Goal: Task Accomplishment & Management: Manage account settings

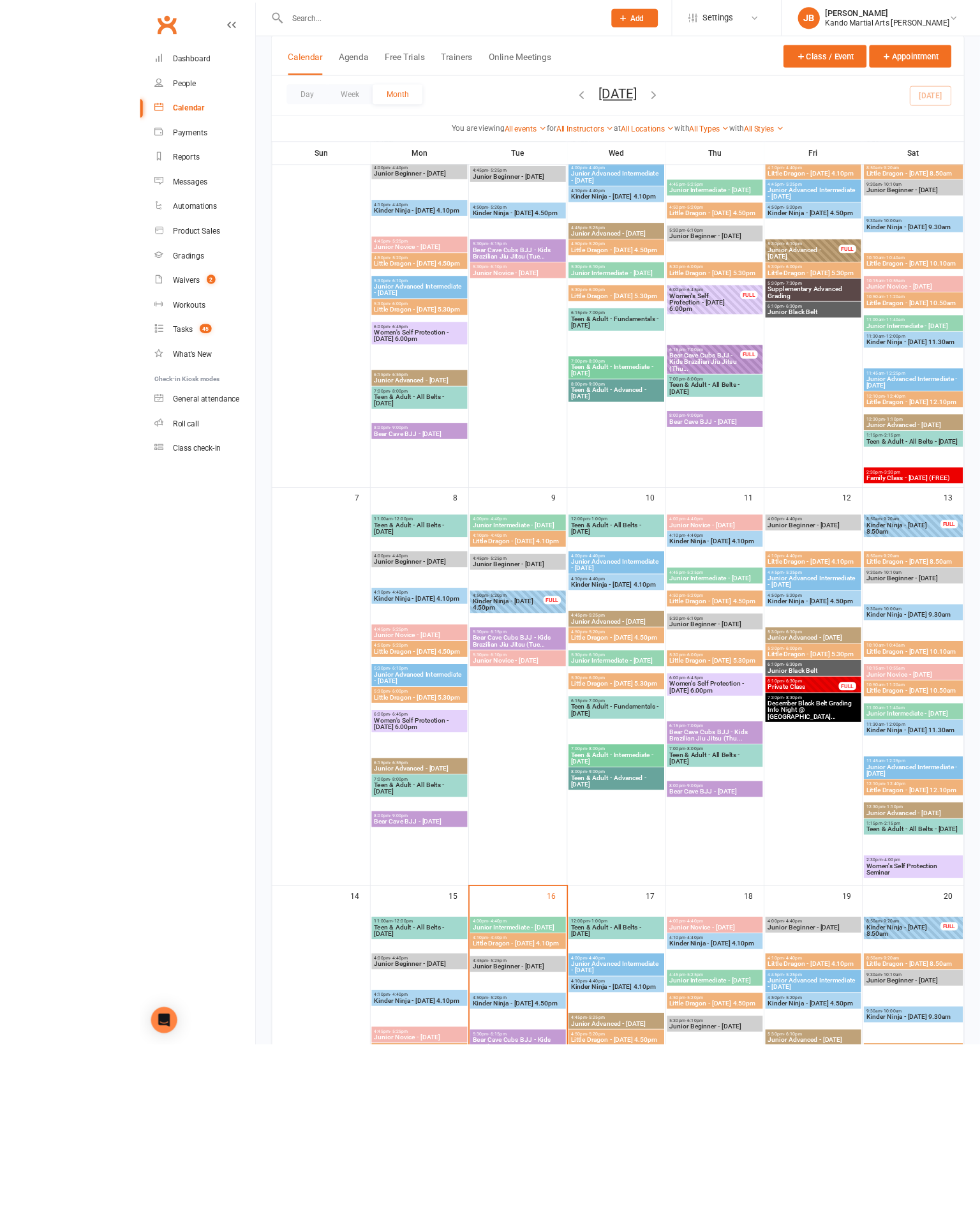
scroll to position [338, 0]
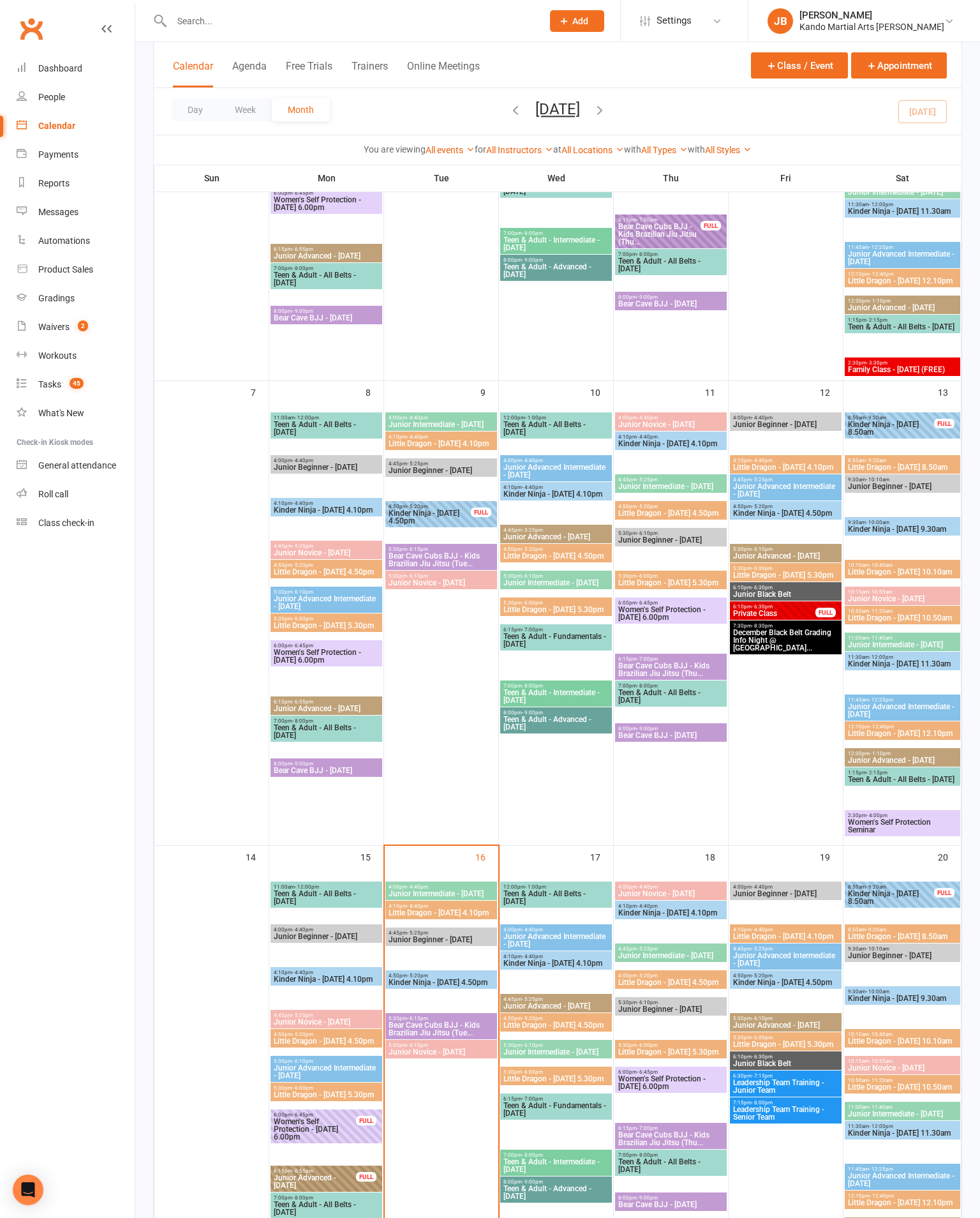
click at [26, 187] on icon at bounding box center [22, 181] width 10 height 10
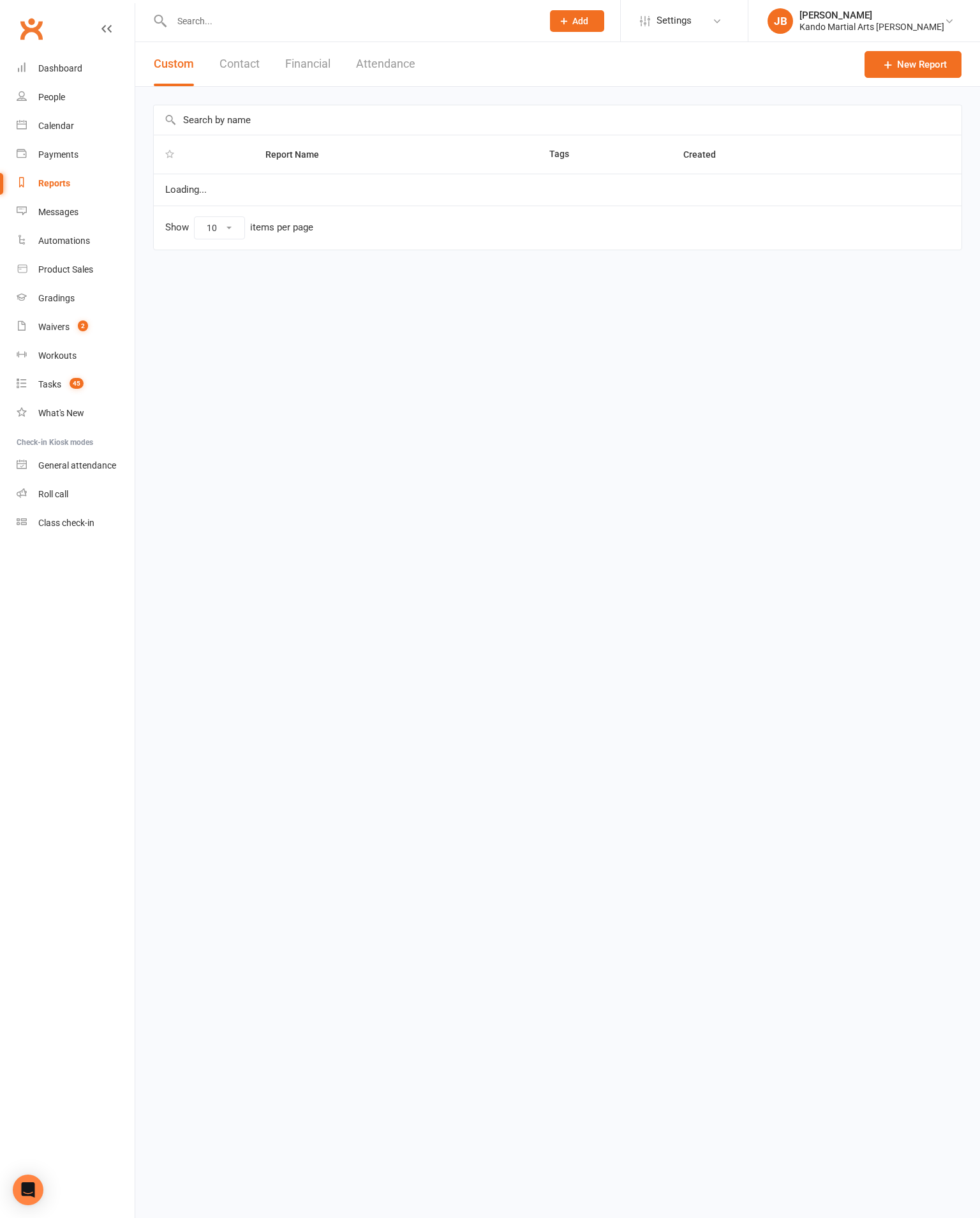
select select "100"
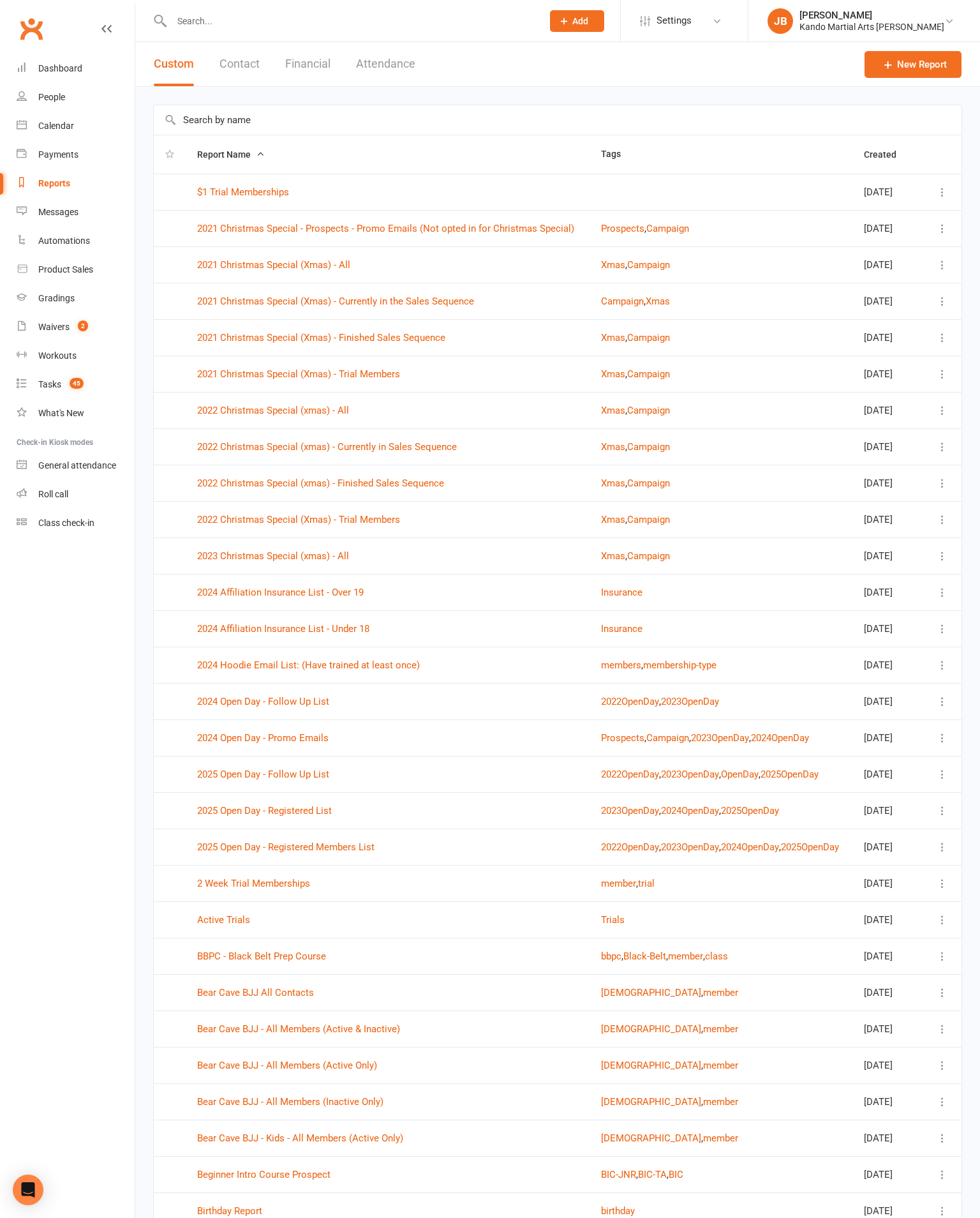
click at [770, 118] on input "text" at bounding box center [557, 120] width 808 height 29
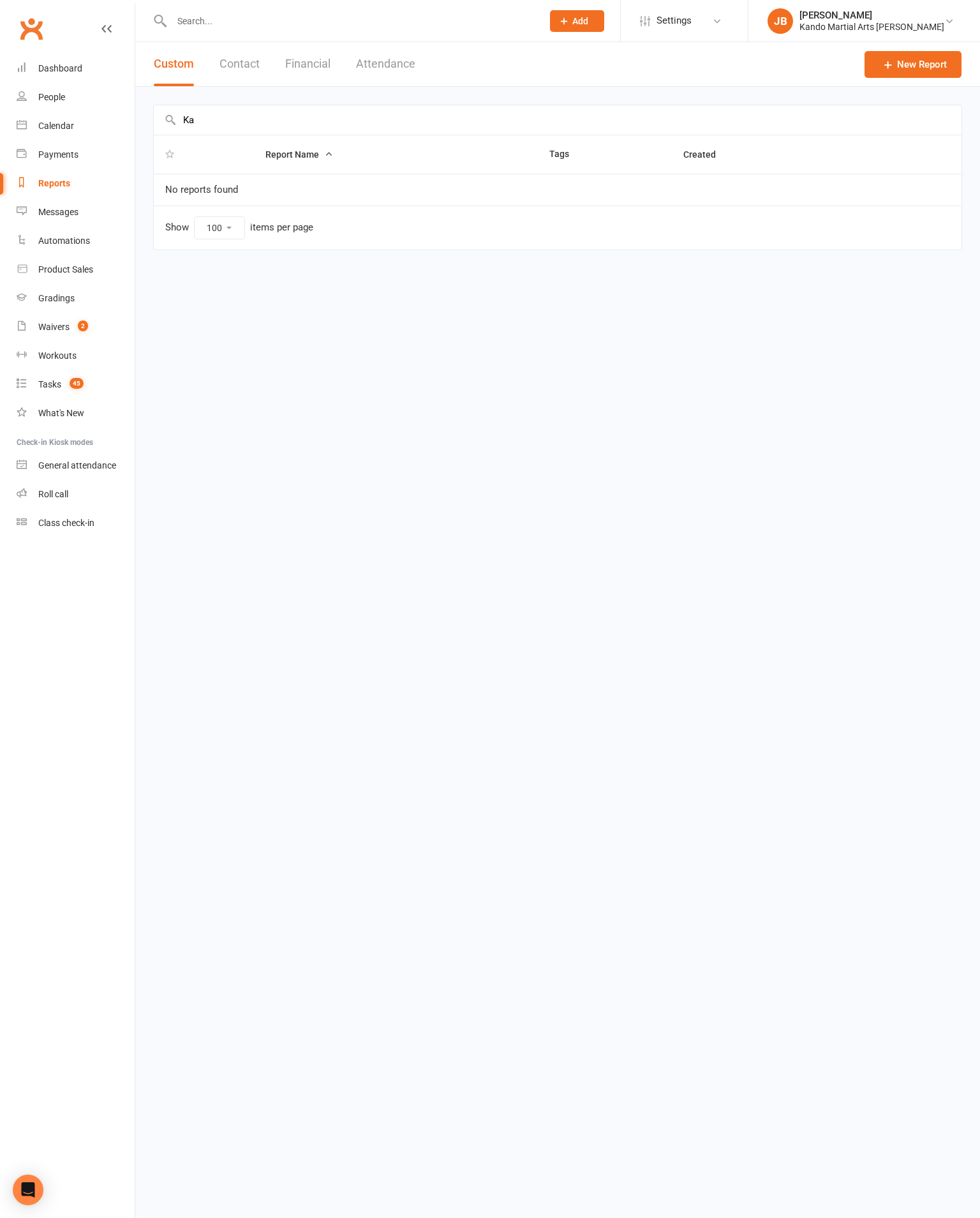
type input "K"
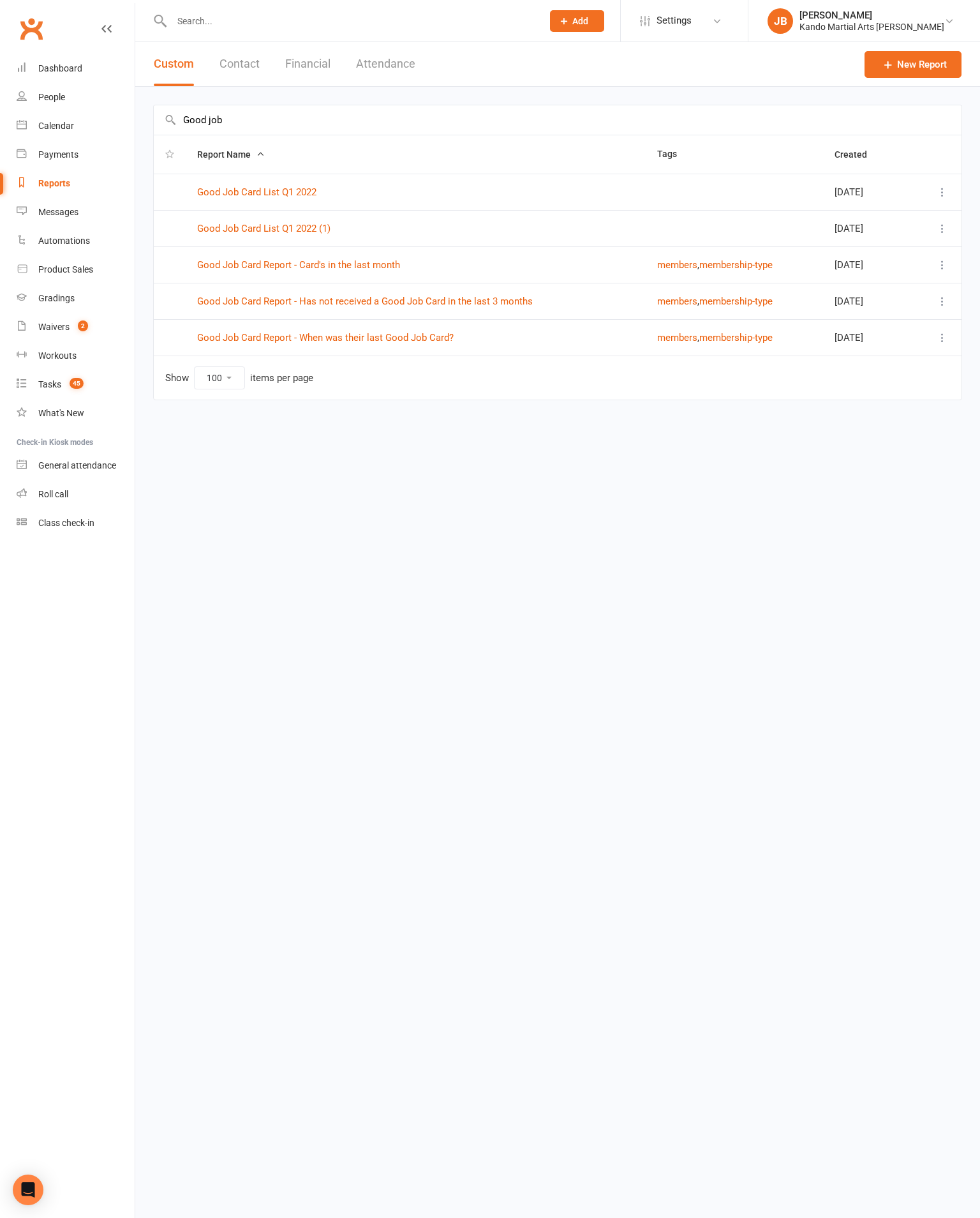
type input "Good job"
click at [516, 303] on link "Good Job Card Report - Has not received a Good Job Card in the last 3 months" at bounding box center [365, 301] width 335 height 12
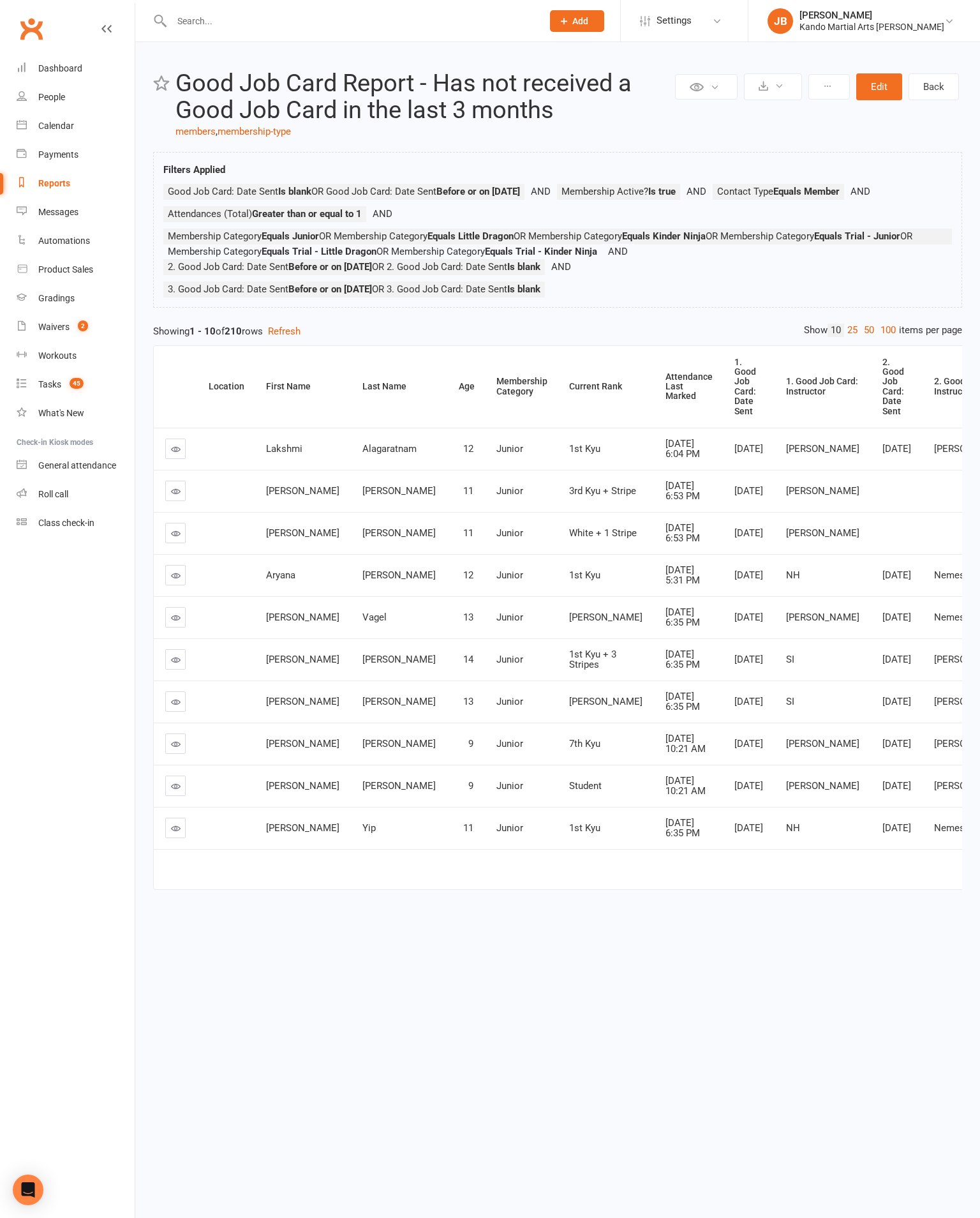
click at [877, 337] on link "100" at bounding box center [888, 330] width 22 height 14
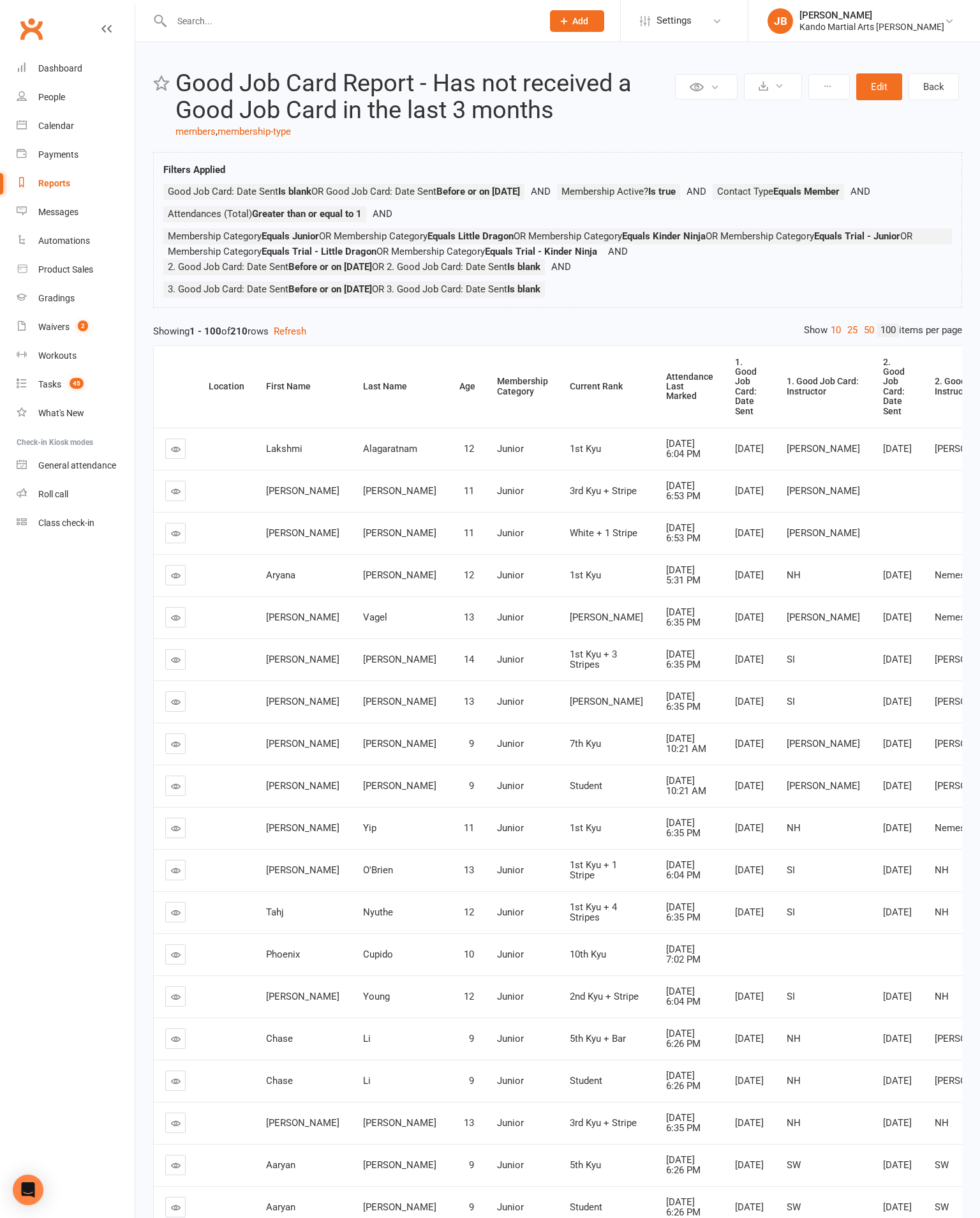
click at [666, 402] on div "Attendance Last Marked" at bounding box center [690, 386] width 47 height 29
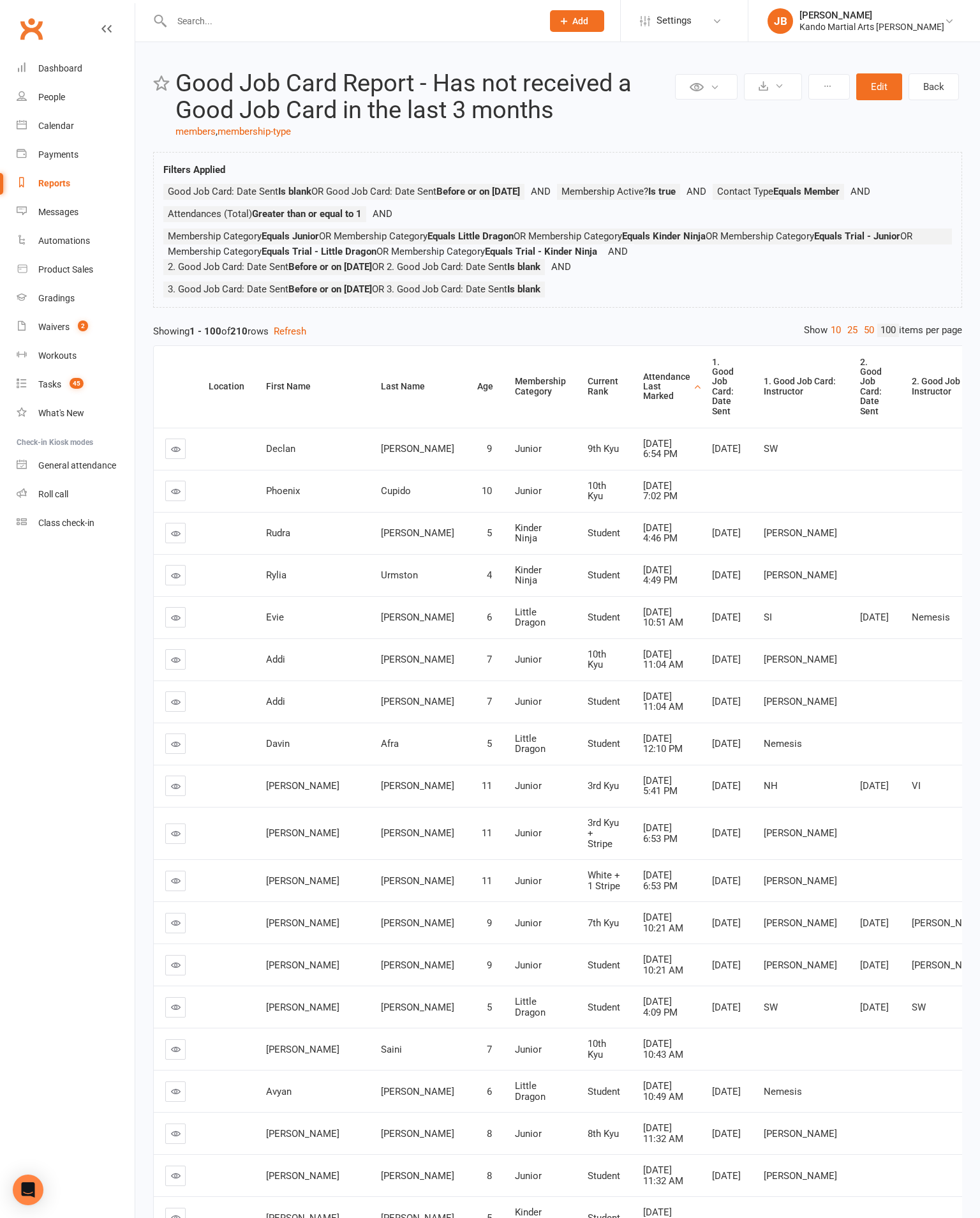
click at [643, 402] on div "Attendance Last Marked" at bounding box center [667, 386] width 47 height 29
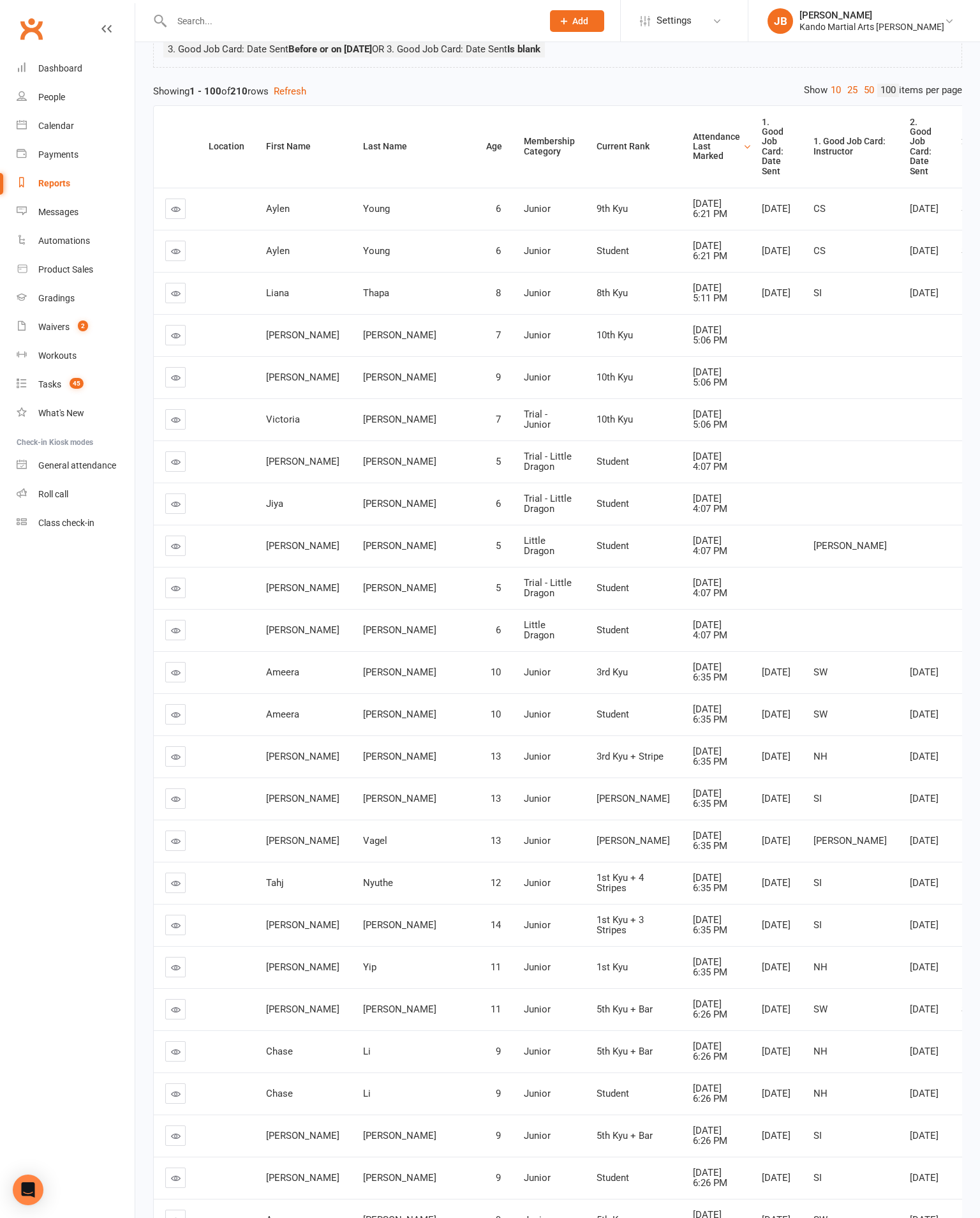
scroll to position [246, 0]
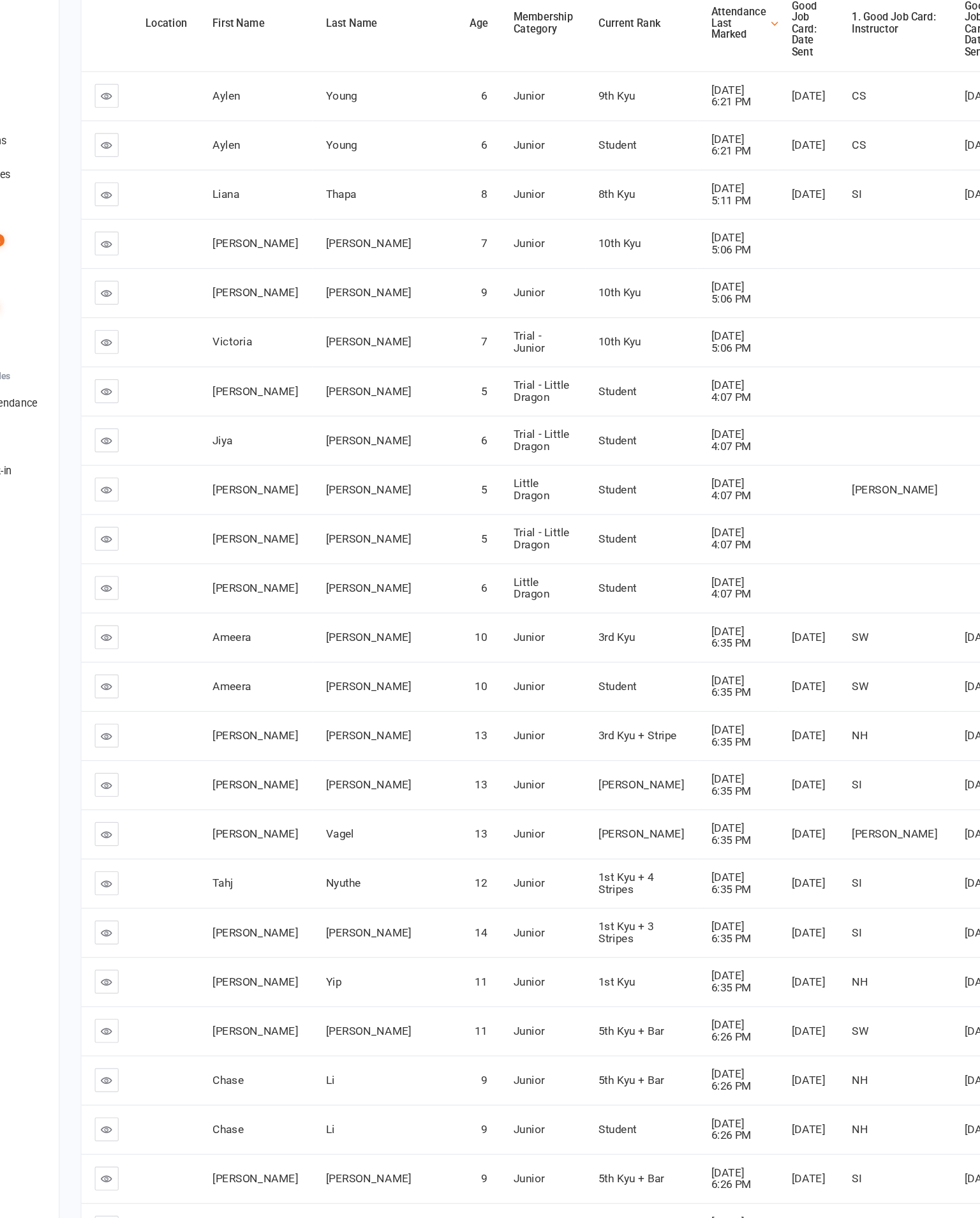
click at [165, 621] on link at bounding box center [175, 624] width 20 height 20
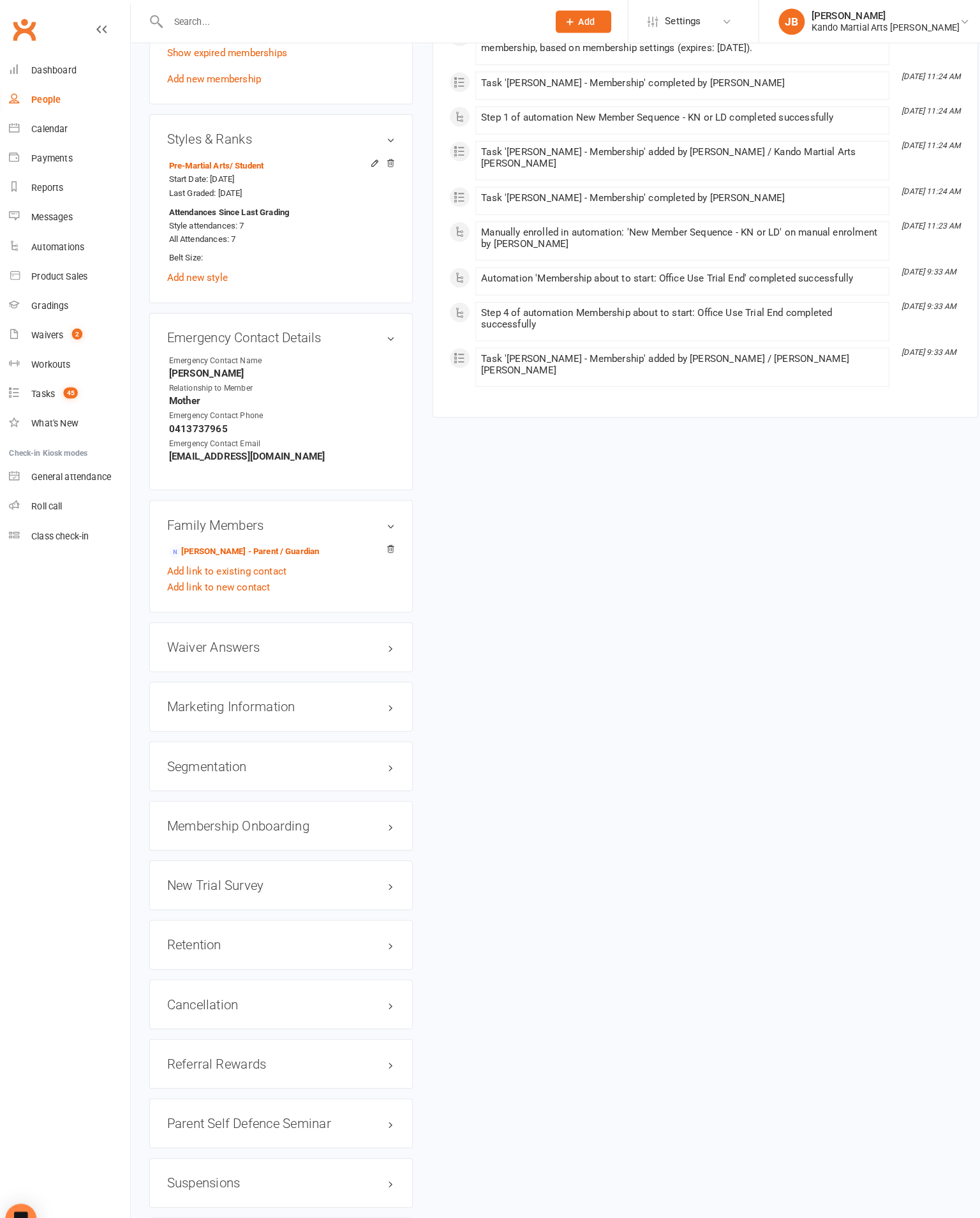
scroll to position [901, 0]
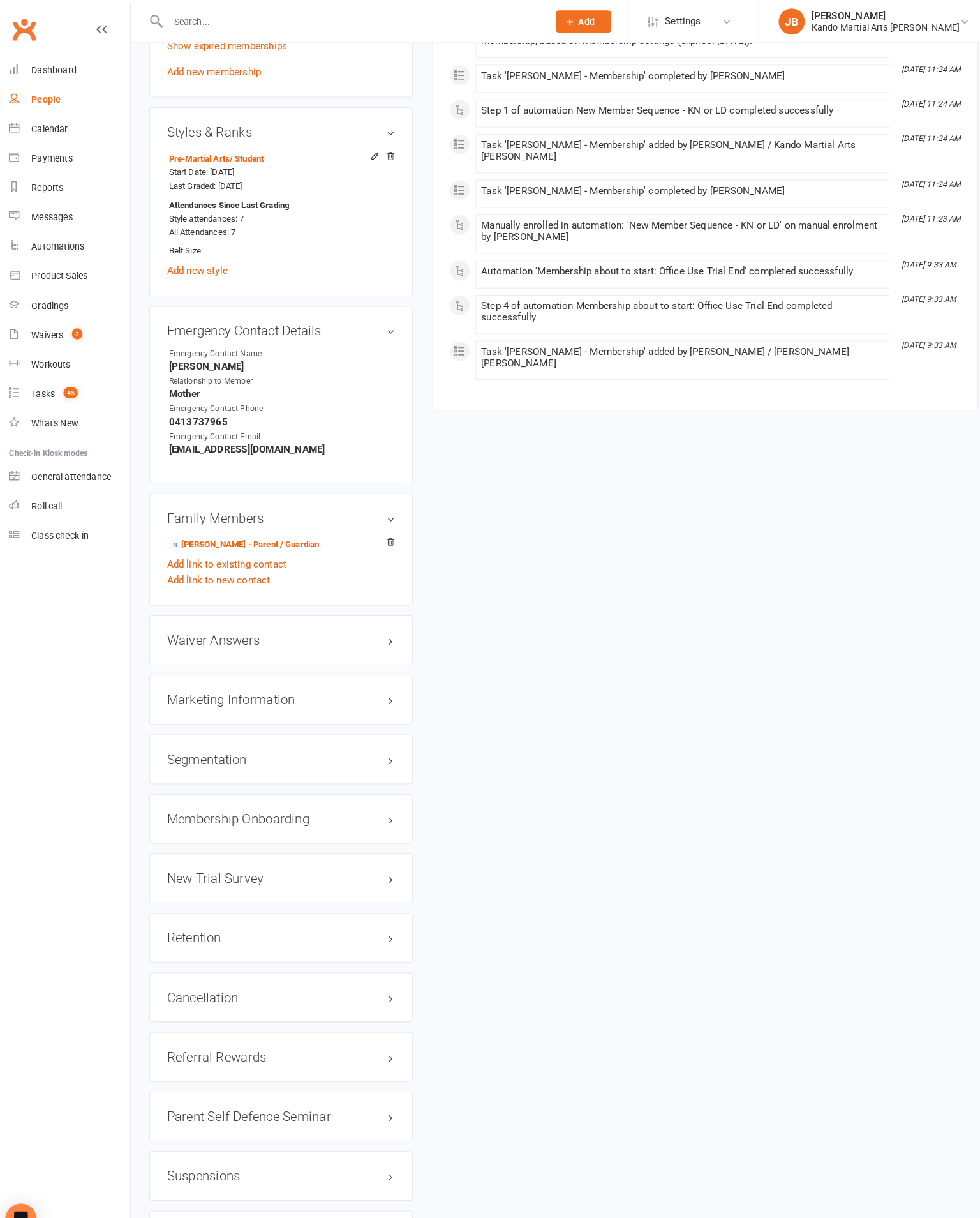
click at [390, 901] on div "Retention edit" at bounding box center [281, 916] width 257 height 49
click at [0, 0] on link "edit" at bounding box center [0, 0] width 0 height 0
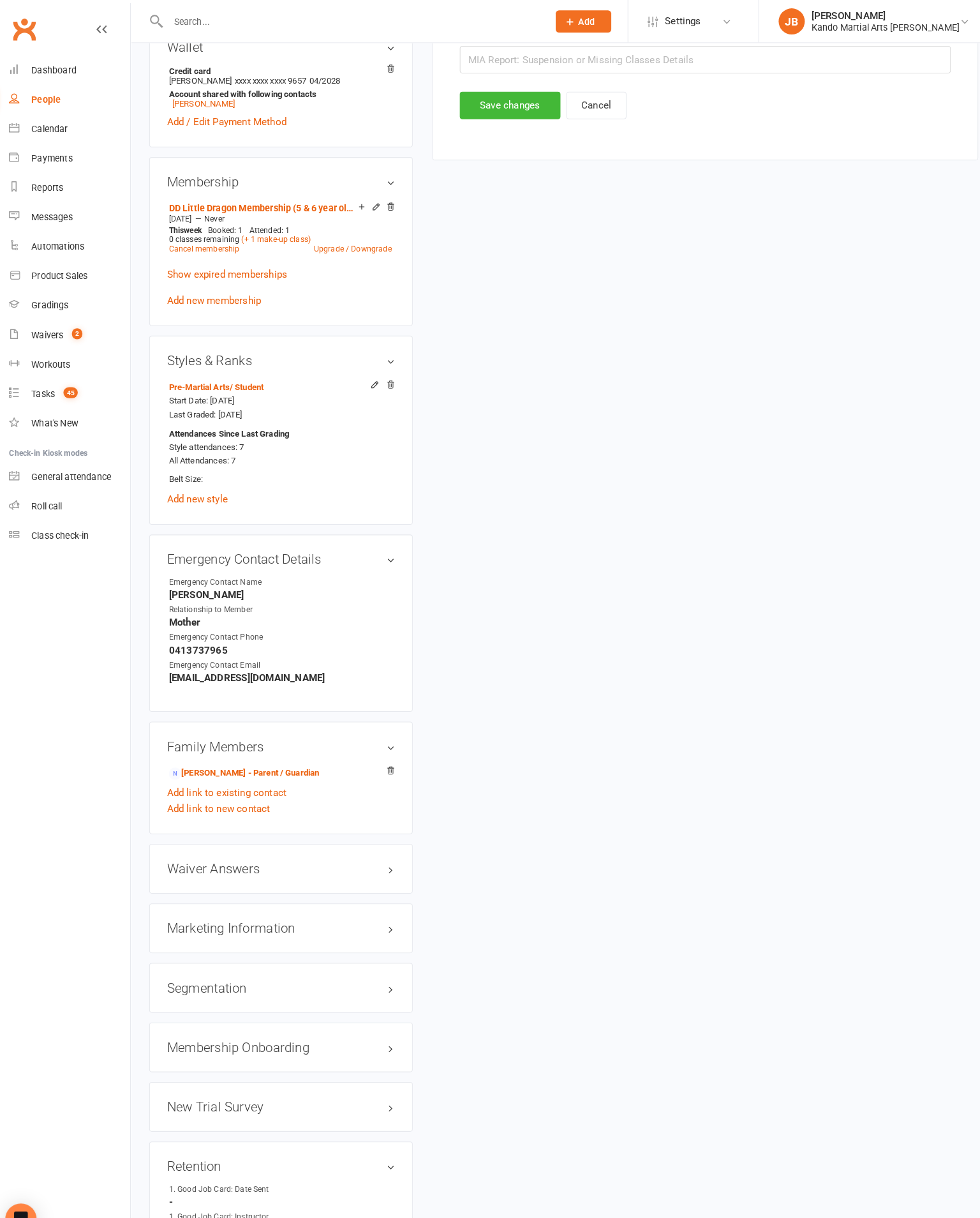
scroll to position [124, 0]
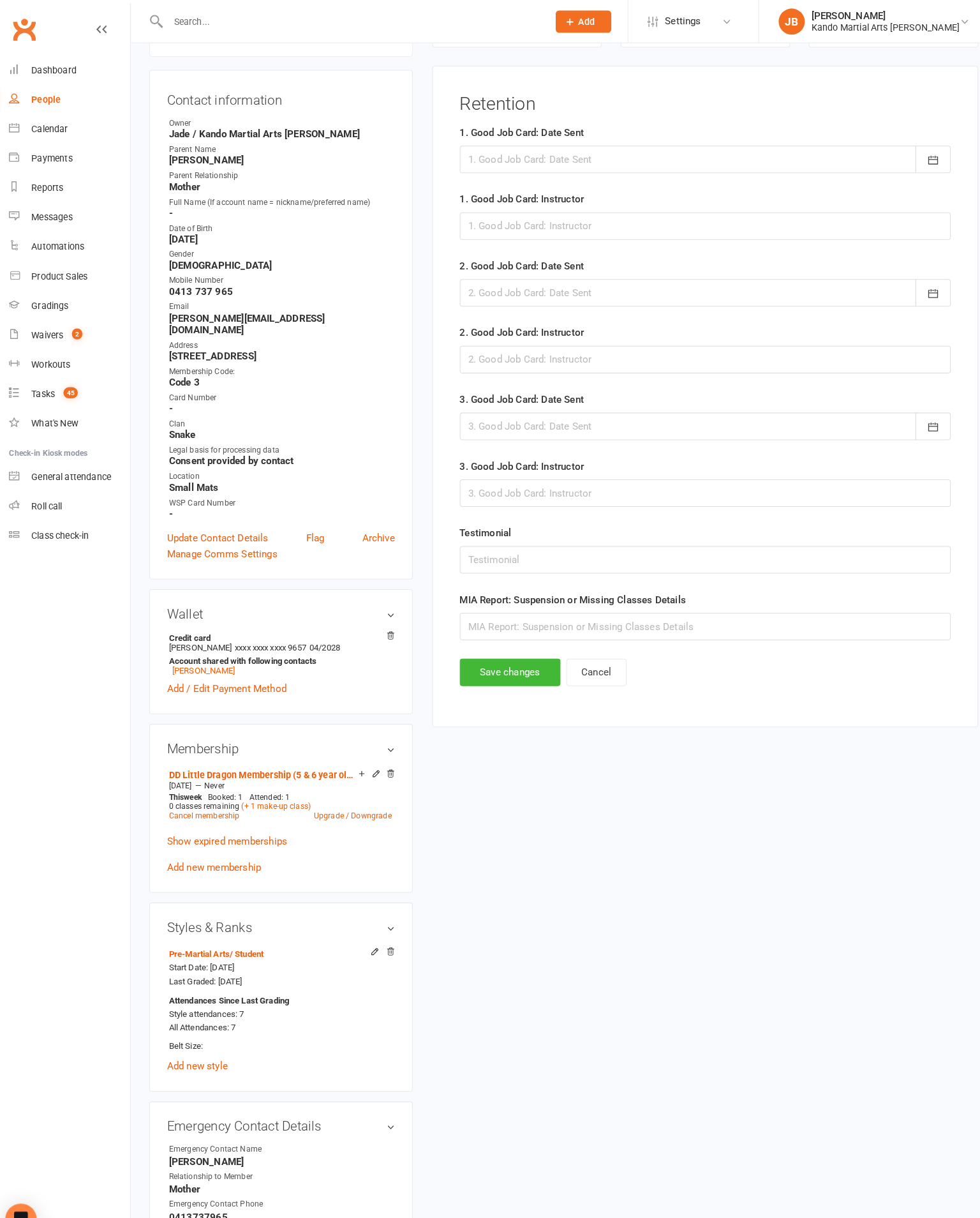
click at [833, 169] on div at bounding box center [696, 156] width 480 height 27
click at [835, 154] on div at bounding box center [696, 156] width 480 height 27
click at [725, 156] on div at bounding box center [696, 156] width 480 height 27
click at [576, 297] on button "16" at bounding box center [564, 286] width 27 height 23
type input "[DATE]"
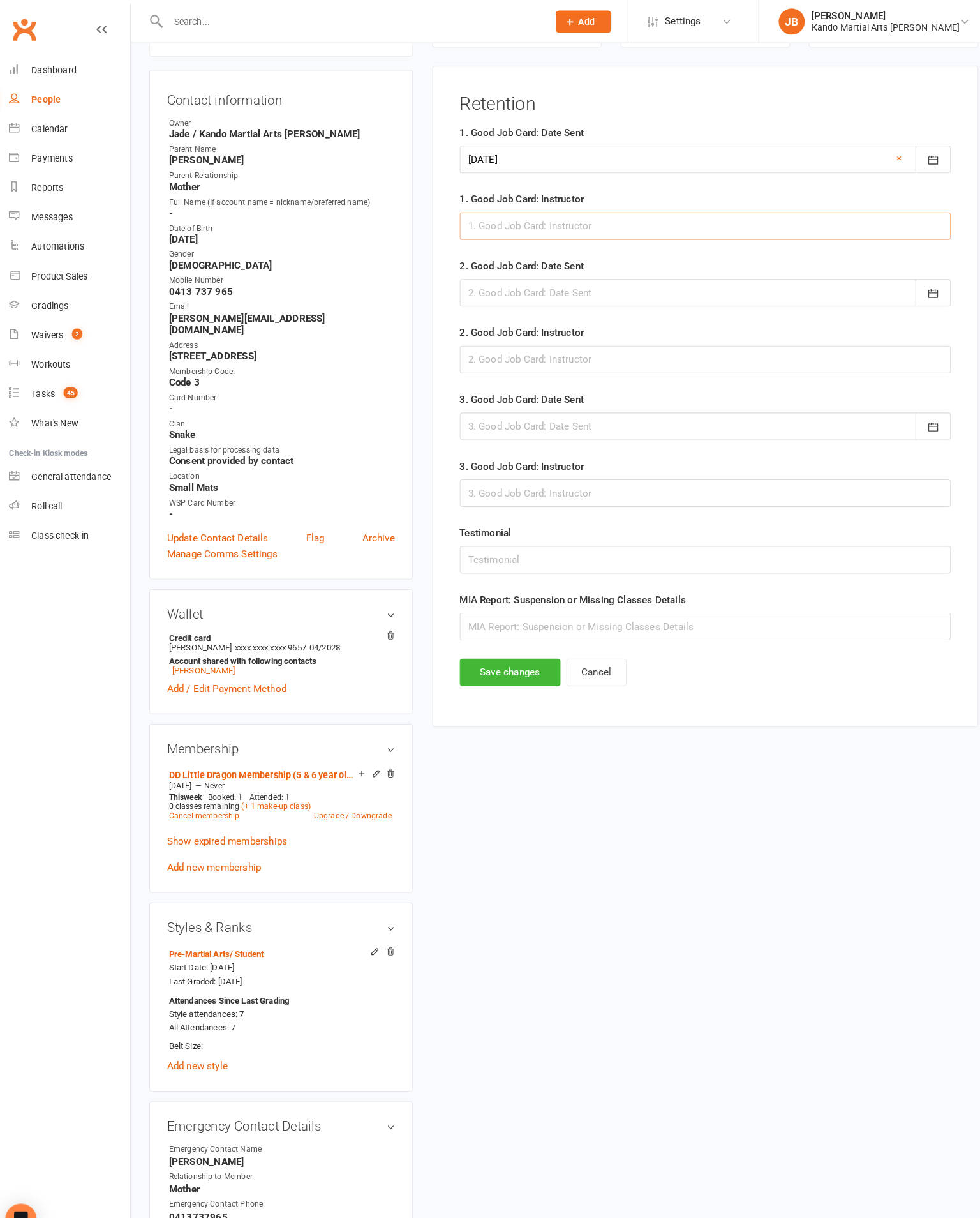
click at [649, 232] on input "text" at bounding box center [696, 221] width 480 height 27
type input "[PERSON_NAME]"
click at [527, 670] on button "Save changes" at bounding box center [505, 656] width 98 height 27
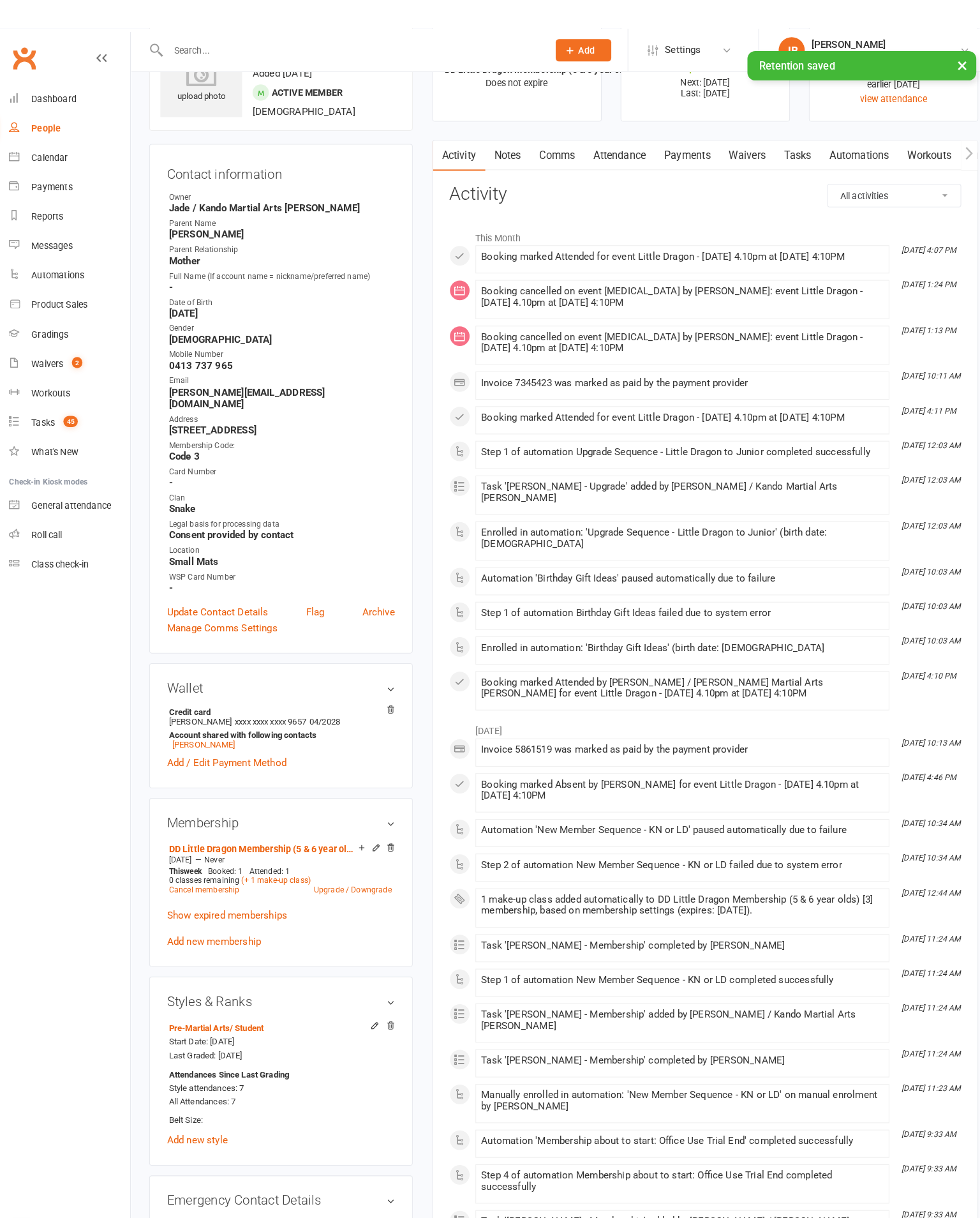
scroll to position [0, 0]
